Goal: Navigation & Orientation: Find specific page/section

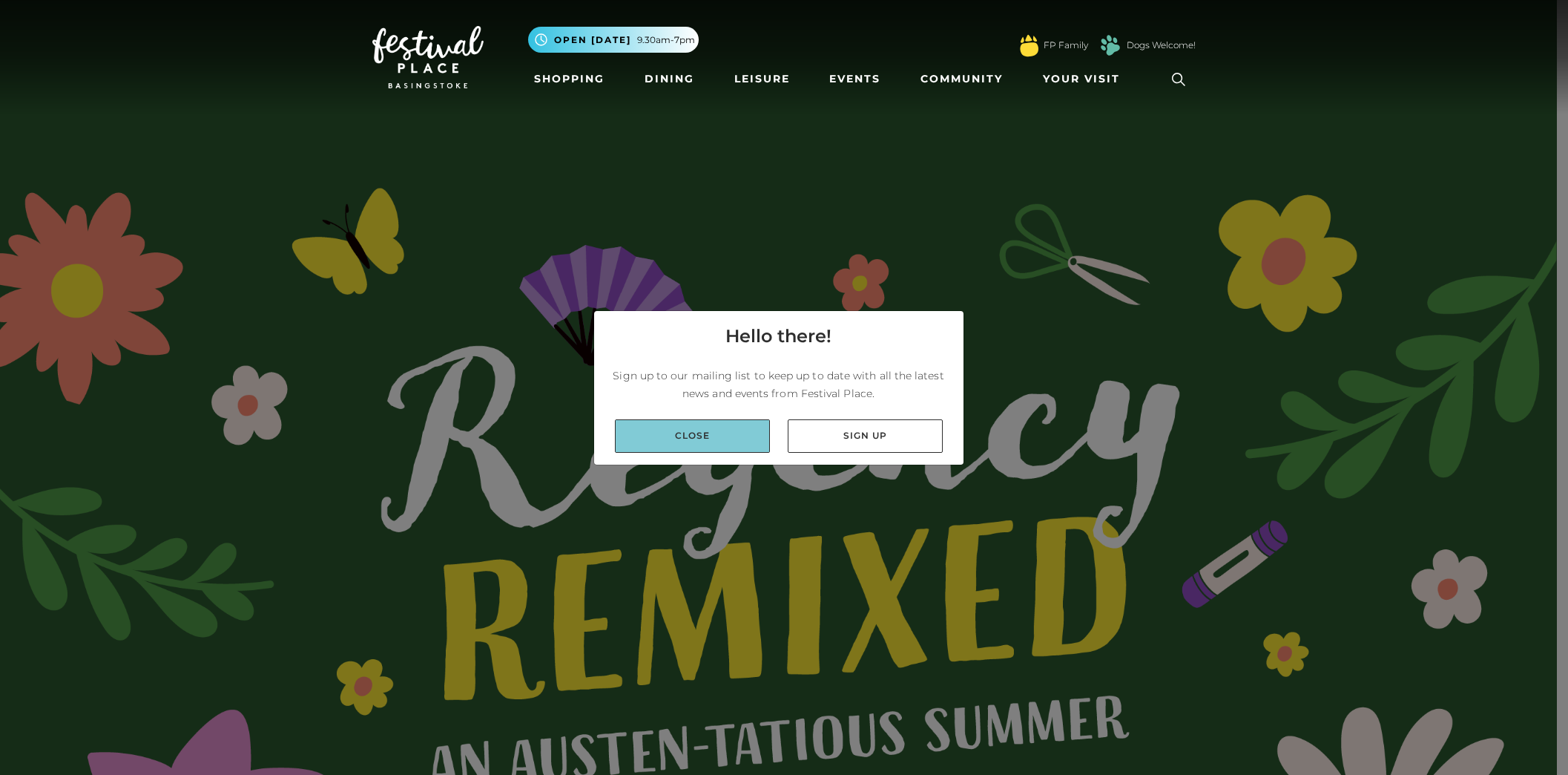
click at [718, 430] on link "Close" at bounding box center [692, 436] width 155 height 33
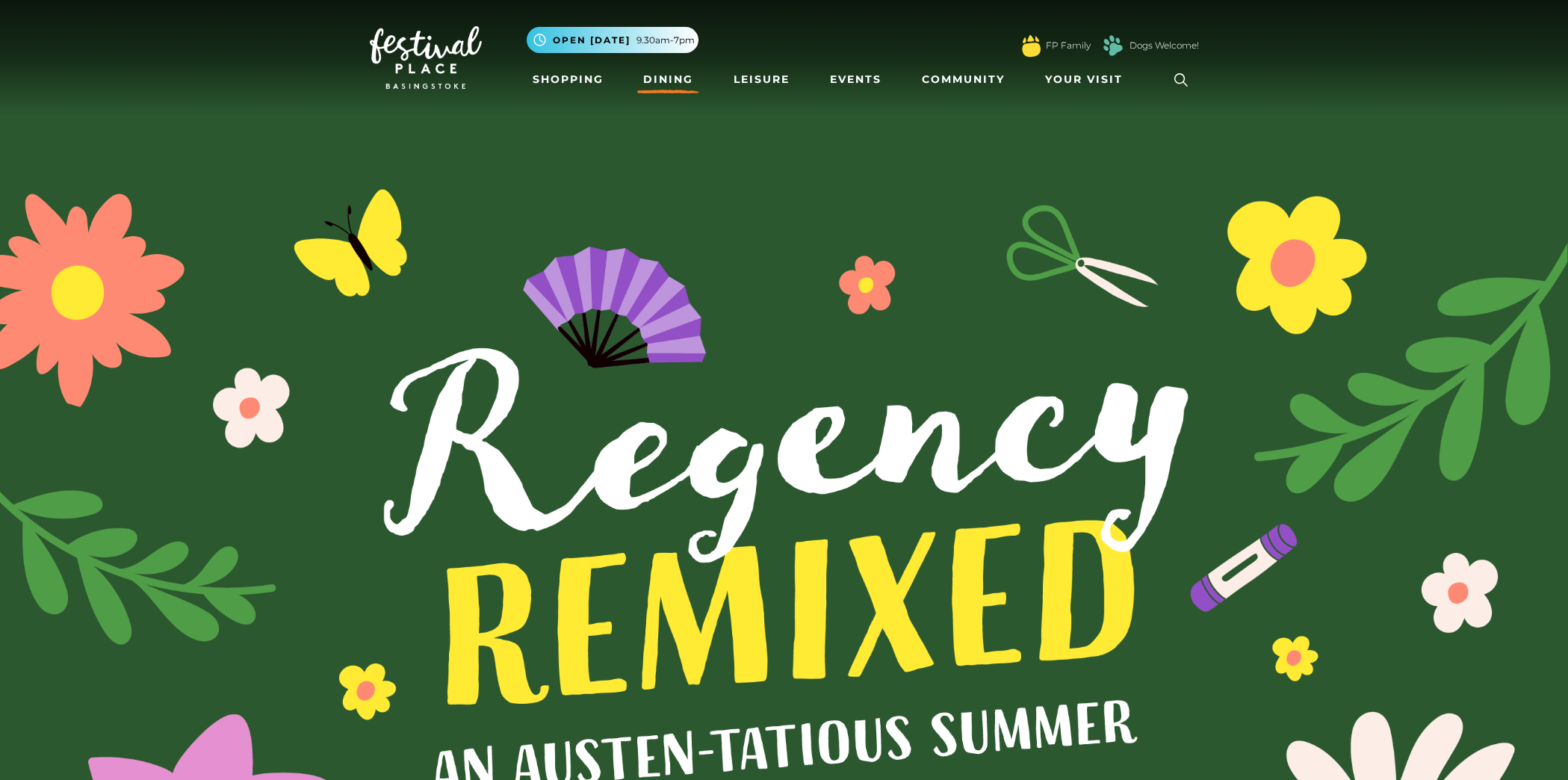
click at [673, 78] on link "Dining" at bounding box center [668, 79] width 62 height 27
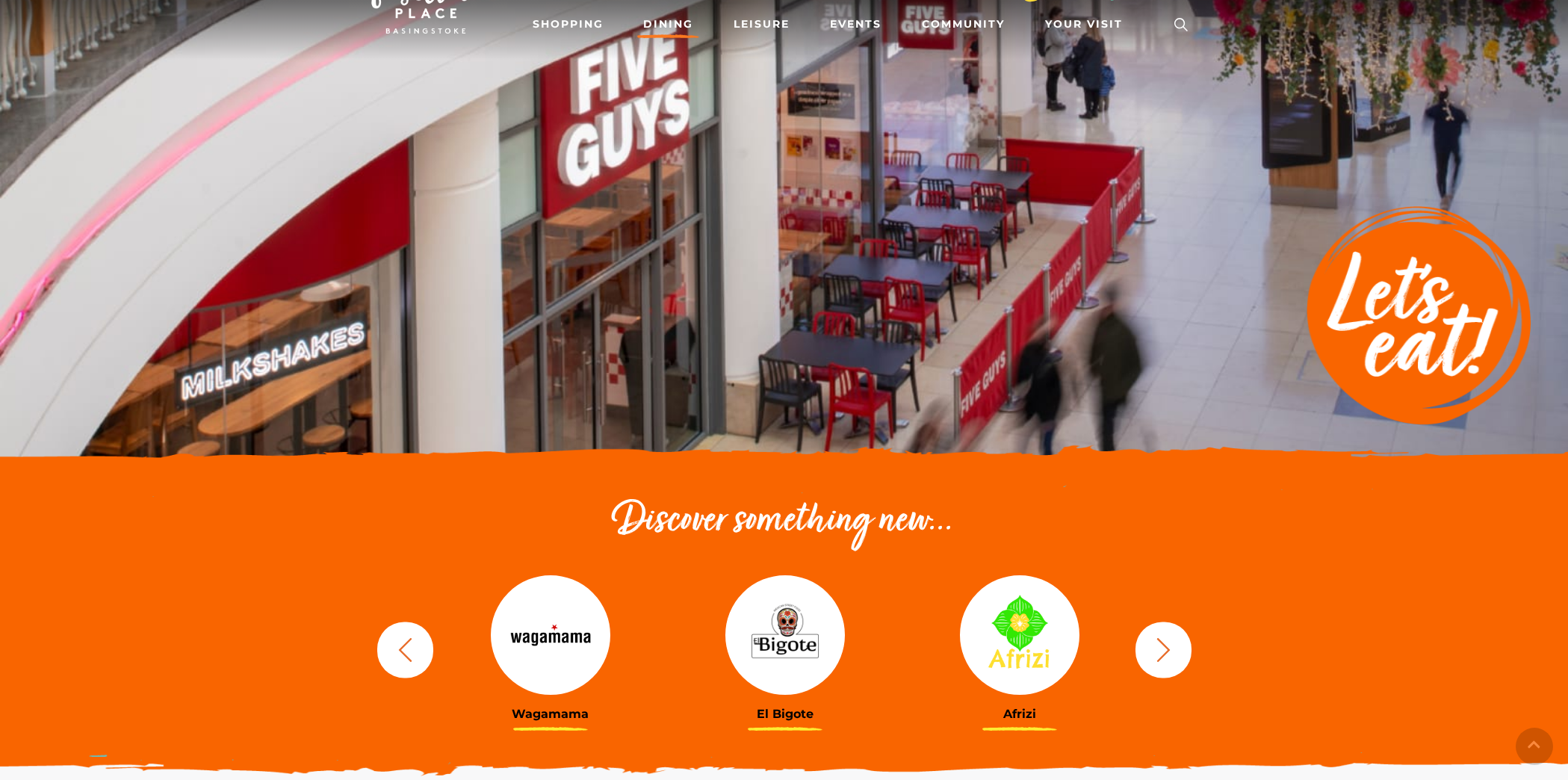
scroll to position [115, 0]
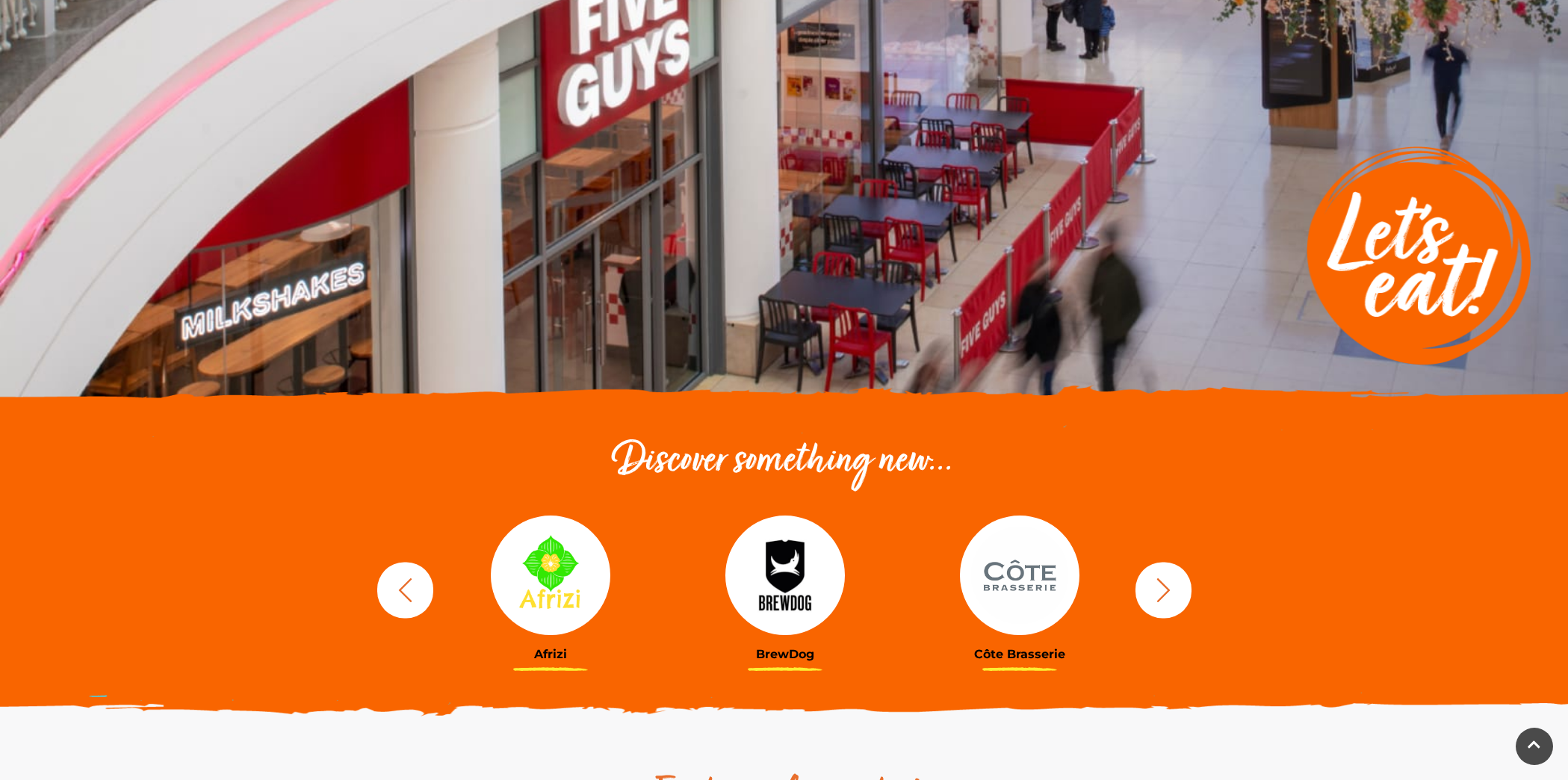
click at [1163, 598] on icon "button" at bounding box center [1164, 590] width 27 height 27
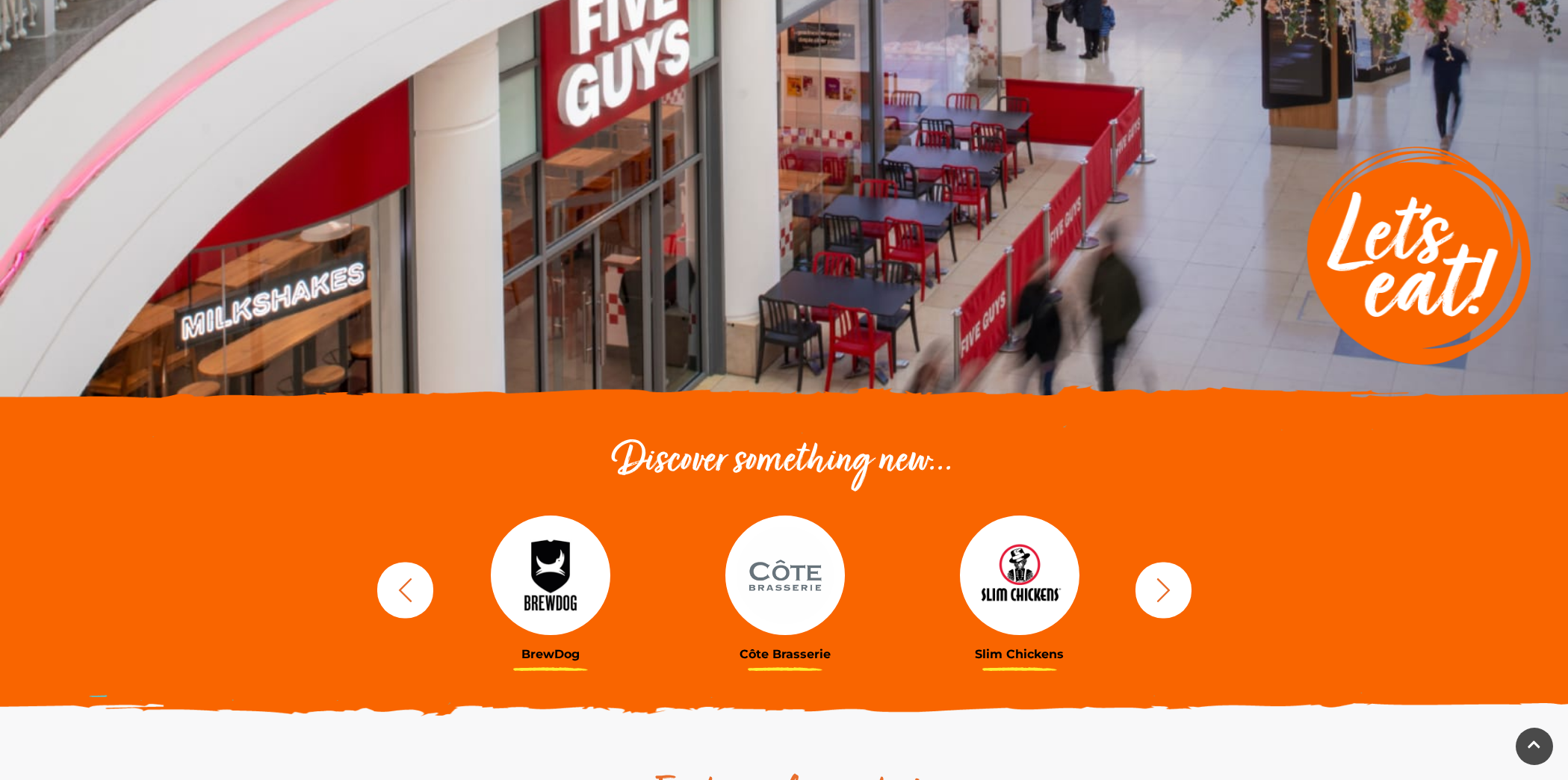
click at [1163, 598] on icon "button" at bounding box center [1164, 590] width 27 height 27
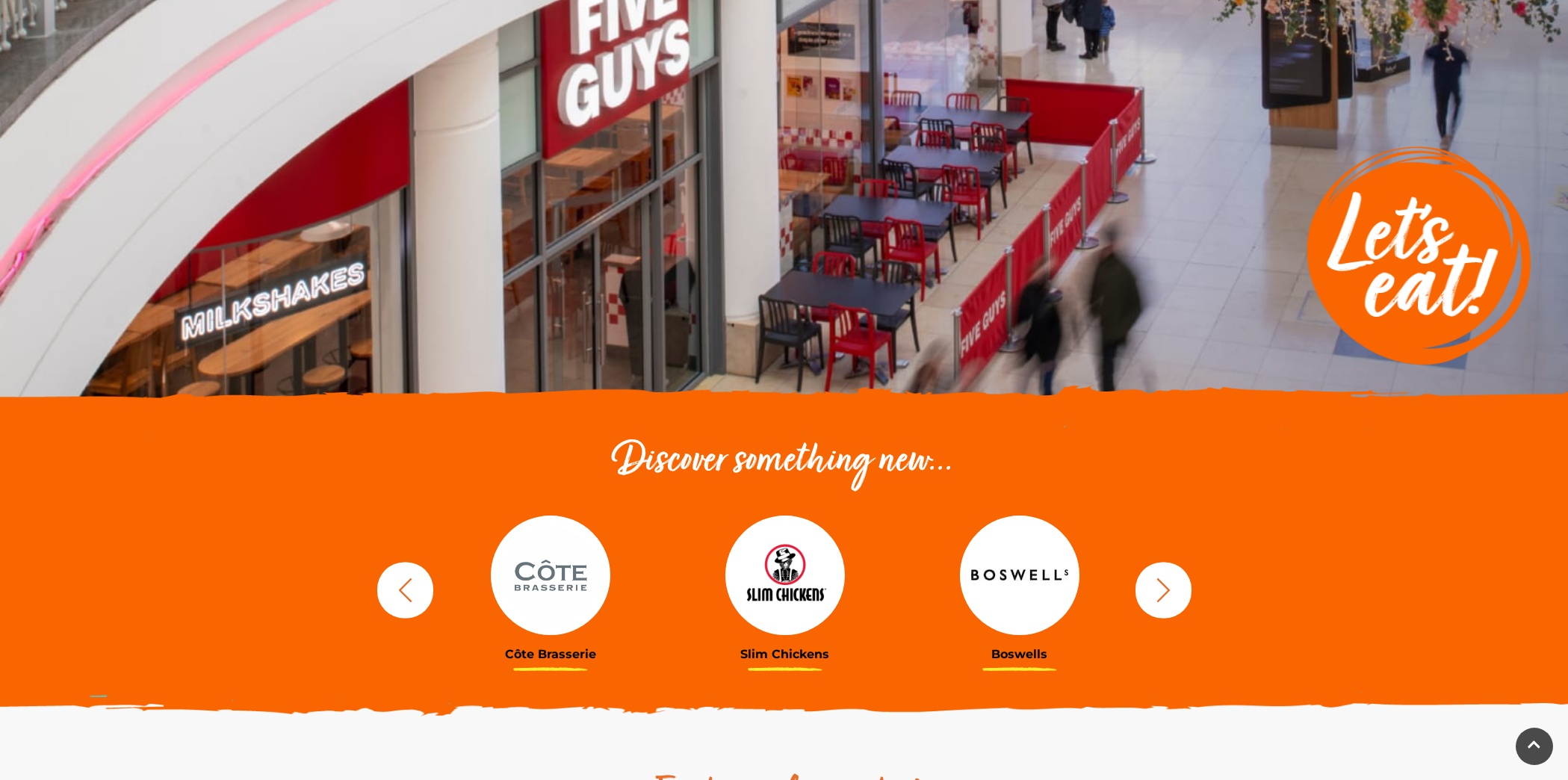
click at [1163, 598] on icon "button" at bounding box center [1164, 590] width 27 height 27
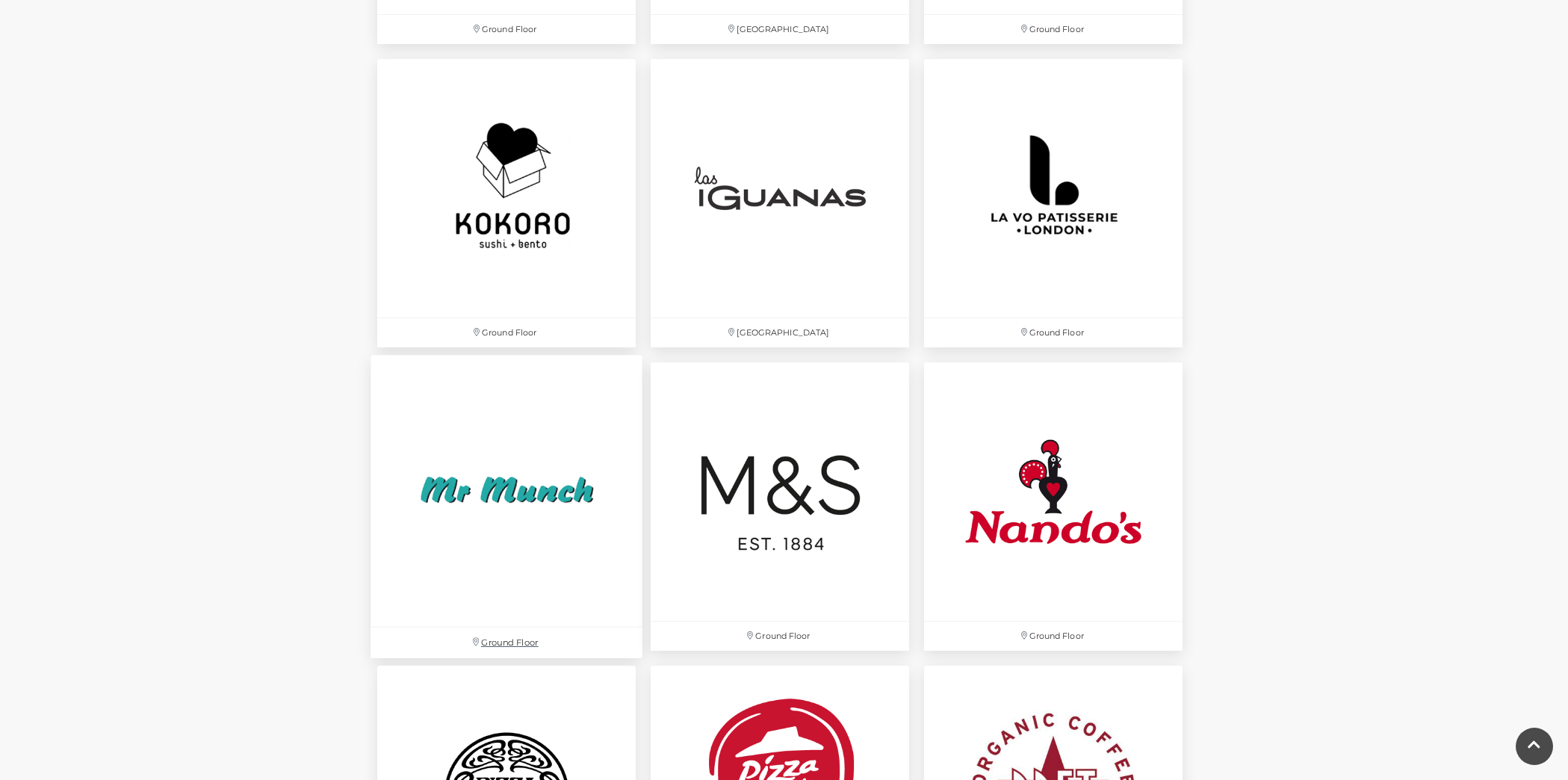
scroll to position [3505, 0]
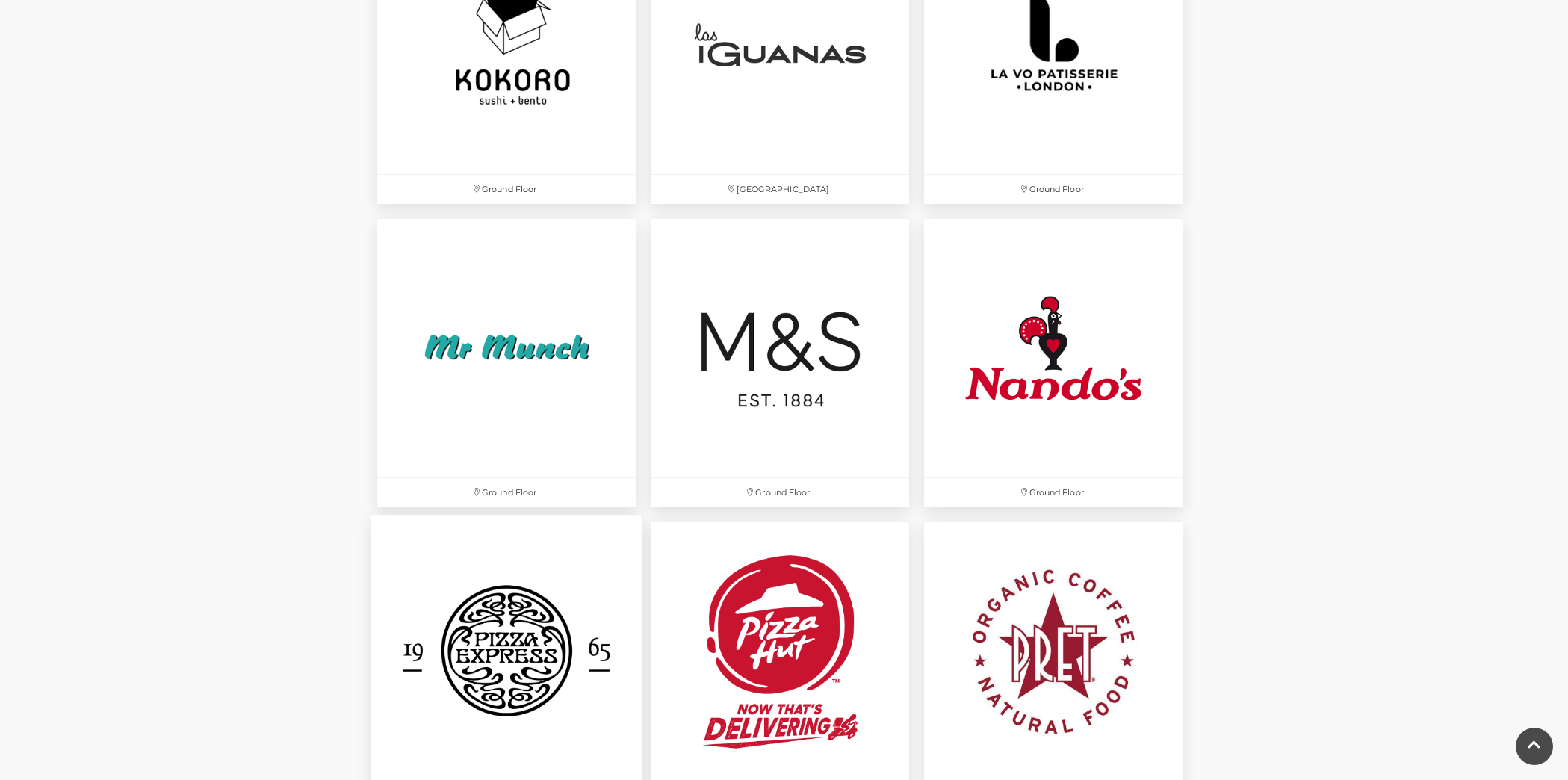
click at [571, 726] on img at bounding box center [506, 651] width 272 height 272
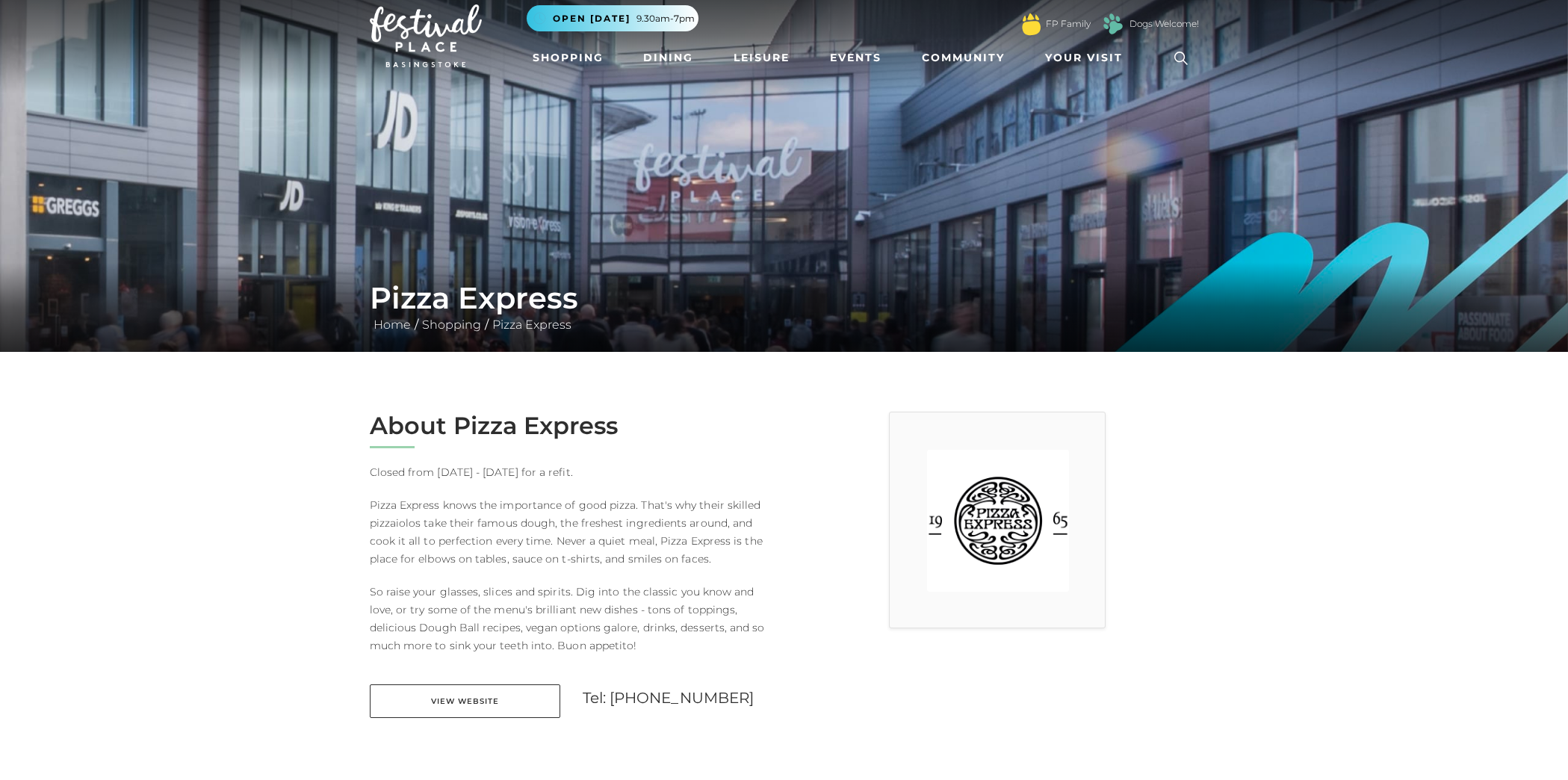
scroll to position [70, 0]
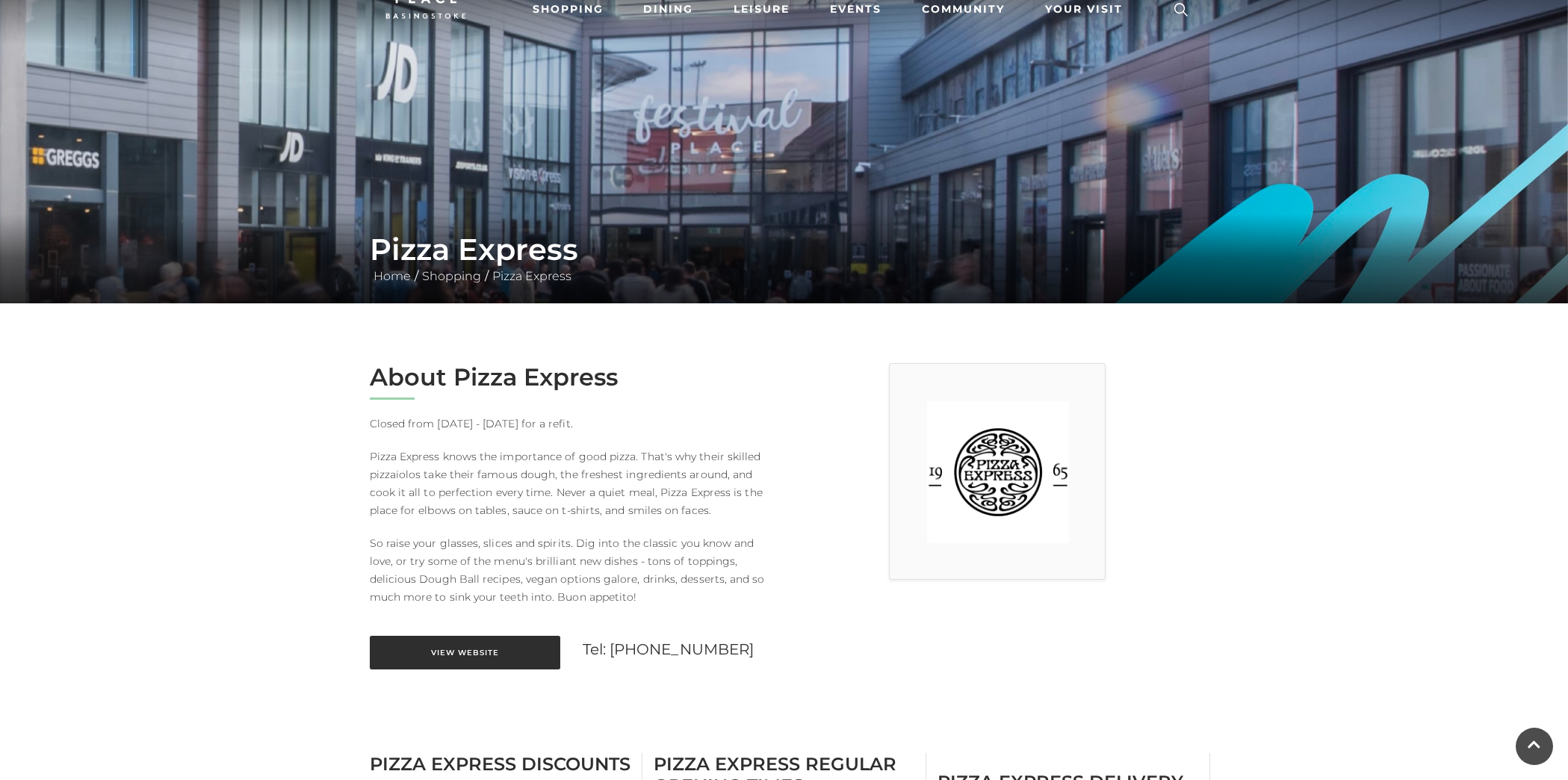
click at [468, 653] on link "View Website" at bounding box center [464, 652] width 190 height 34
